Goal: Task Accomplishment & Management: Use online tool/utility

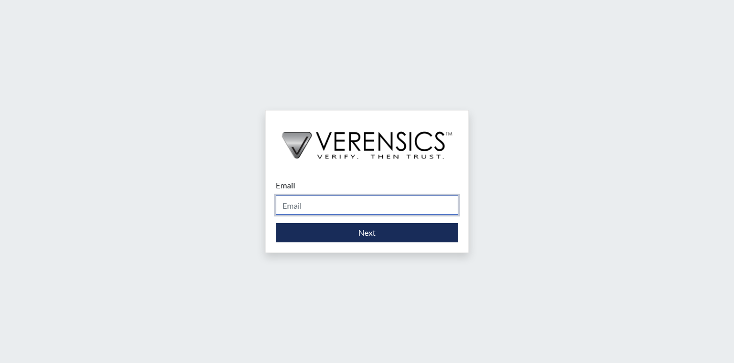
click at [355, 205] on input "Email" at bounding box center [367, 205] width 182 height 19
type input "khaliah.reeves@gdc.ga.gov"
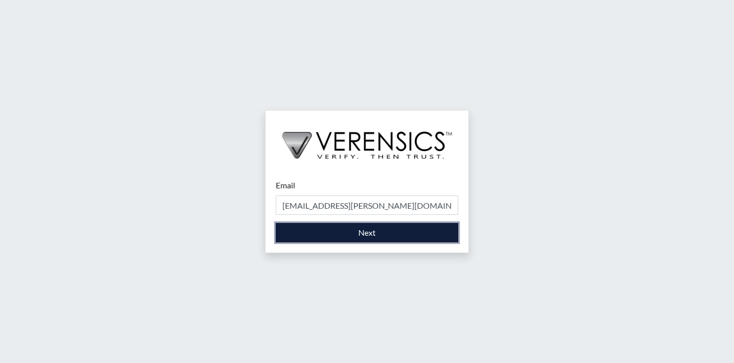
drag, startPoint x: 358, startPoint y: 215, endPoint x: 363, endPoint y: 232, distance: 17.2
click at [363, 232] on button "Next" at bounding box center [367, 232] width 182 height 19
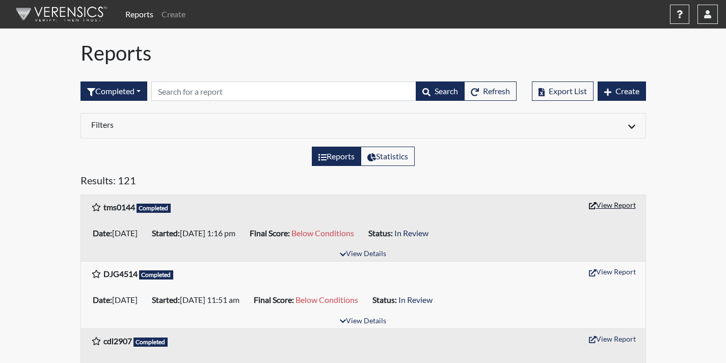
click at [609, 207] on button "View Report" at bounding box center [612, 205] width 56 height 16
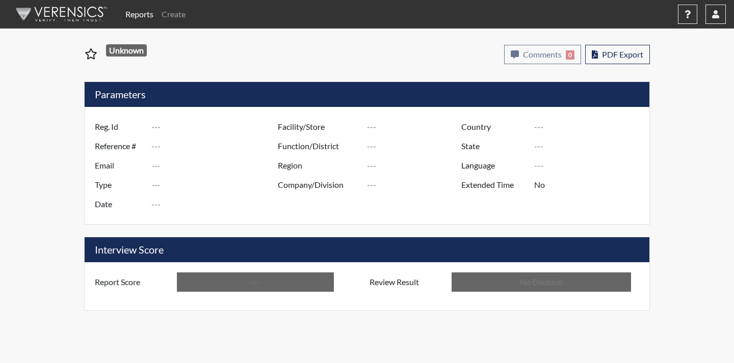
type input "tms0144"
type input "51154"
type input "---"
type input "Corrections Pre-Employment"
type input "Sep 8, 2025"
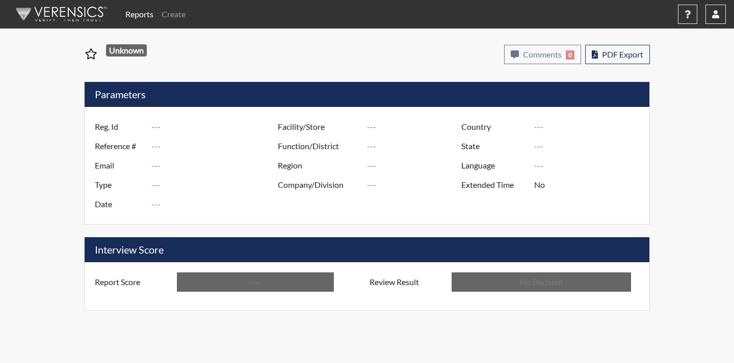
type input "Coastal SP"
type input "United States"
type input "Georgia"
type input "English"
type input "Below Conditions"
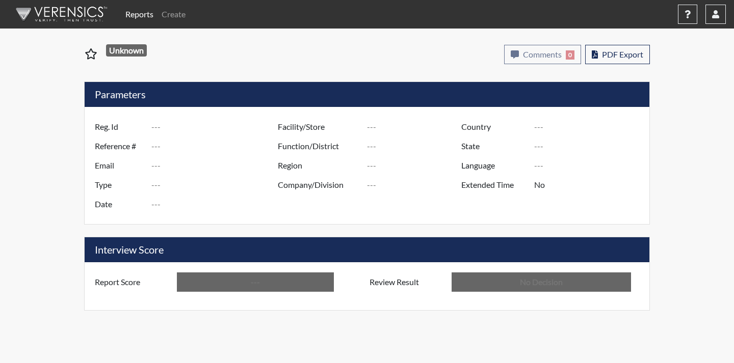
type input "In Review"
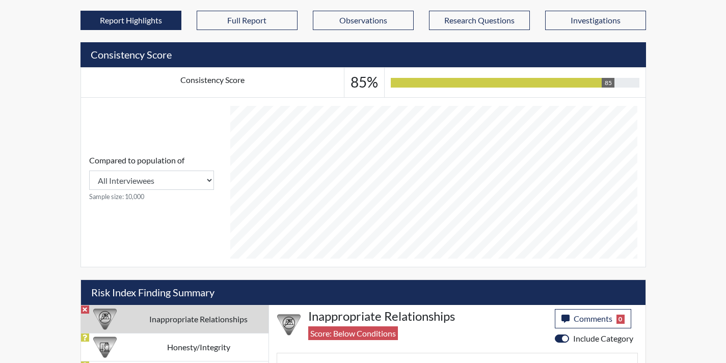
scroll to position [420, 0]
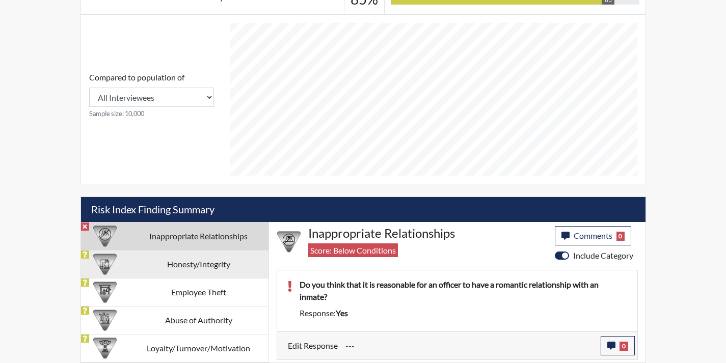
click at [203, 269] on td "Honesty/Integrity" at bounding box center [199, 264] width 140 height 28
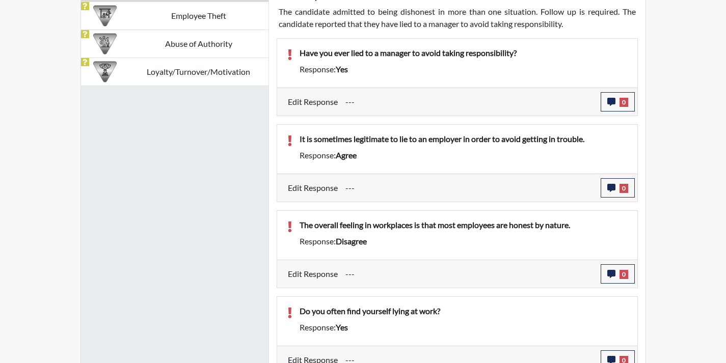
scroll to position [693, 0]
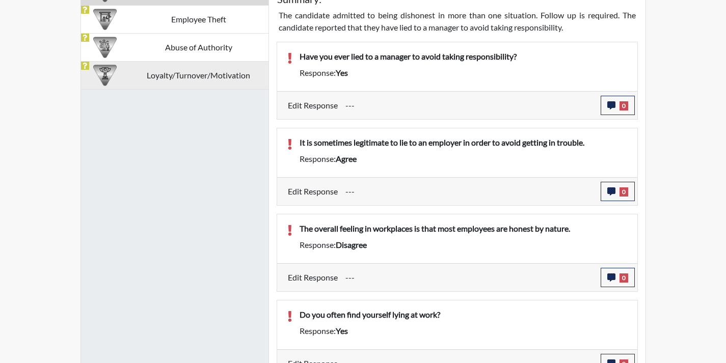
click at [180, 80] on td "Loyalty/Turnover/Motivation" at bounding box center [199, 75] width 140 height 28
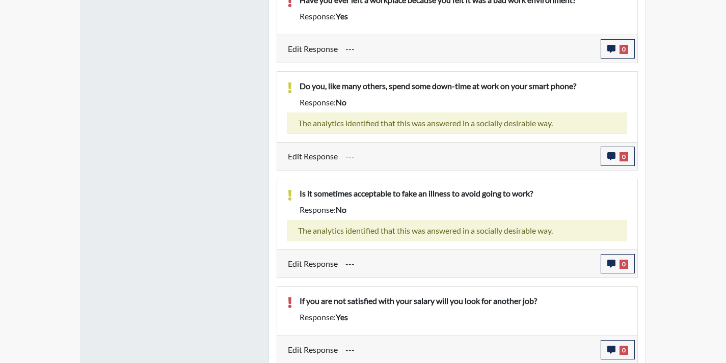
scroll to position [825, 0]
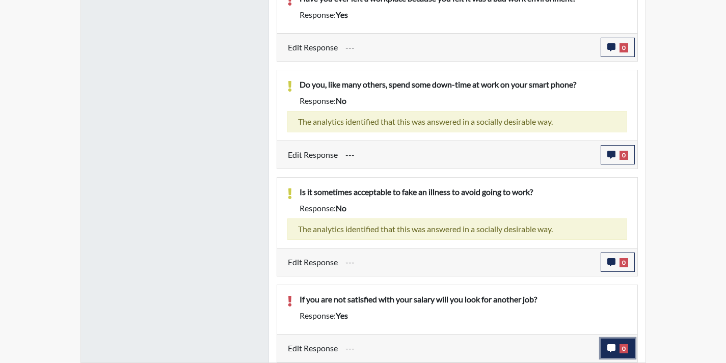
click at [609, 344] on icon "button" at bounding box center [611, 348] width 8 height 8
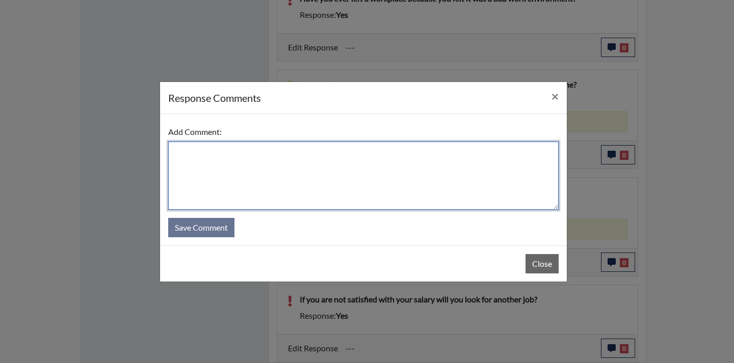
click at [326, 180] on textarea at bounding box center [363, 176] width 390 height 68
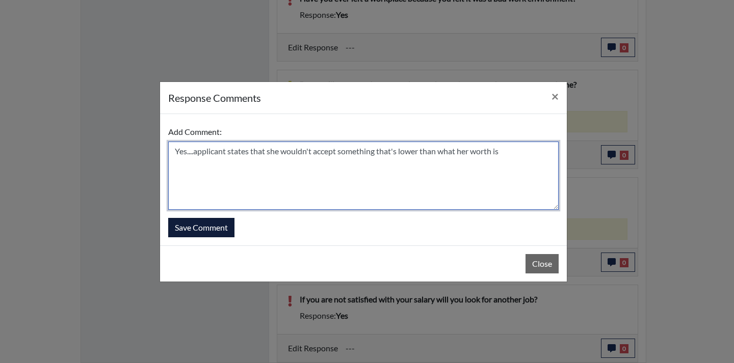
type textarea "Yes....applicant states that she wouldn't accept something that's lower than wh…"
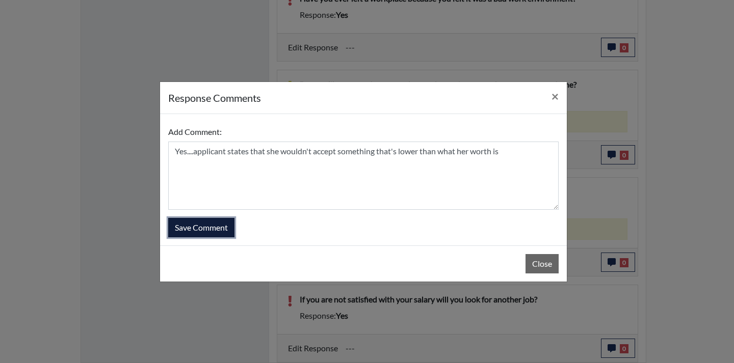
click at [212, 231] on button "Save Comment" at bounding box center [201, 227] width 66 height 19
